Goal: Transaction & Acquisition: Download file/media

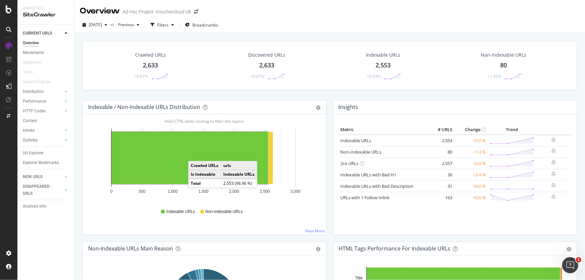
click at [195, 154] on rect "A chart." at bounding box center [190, 158] width 156 height 52
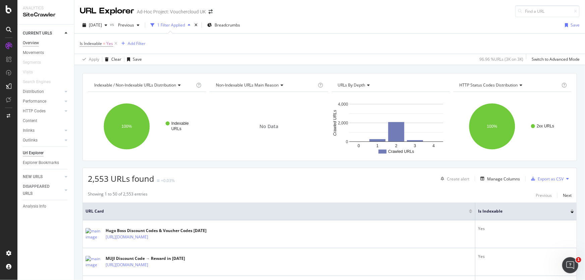
click at [37, 40] on div "Overview" at bounding box center [31, 43] width 16 height 7
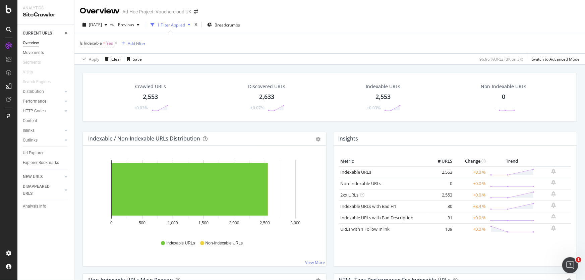
click at [343, 192] on link "2xx URLs" at bounding box center [350, 195] width 18 height 6
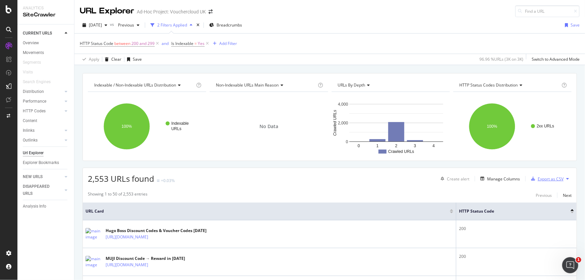
click at [551, 175] on div "Export as CSV" at bounding box center [546, 179] width 35 height 10
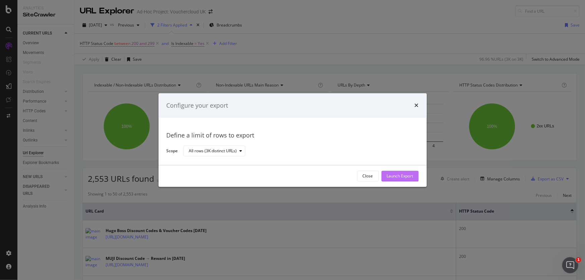
click at [392, 174] on div "Launch Export" at bounding box center [400, 176] width 26 height 6
